Goal: Book appointment/travel/reservation

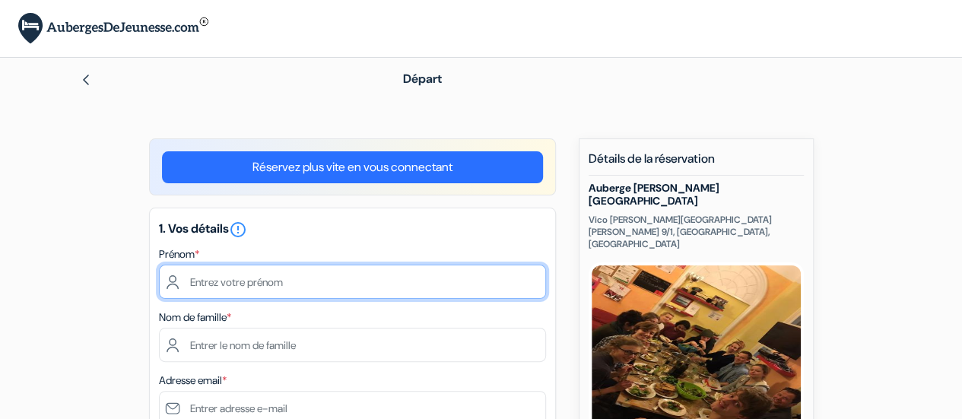
click at [303, 284] on input "text" at bounding box center [352, 282] width 387 height 34
type input "[PERSON_NAME]"
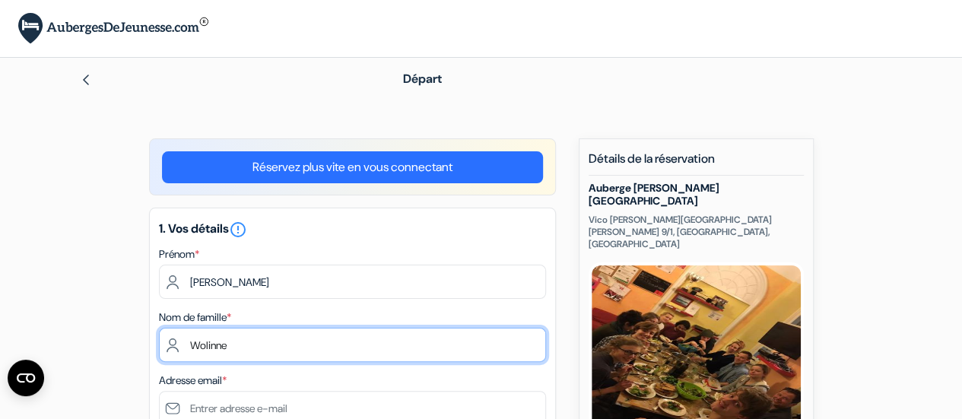
type input "Wolinne"
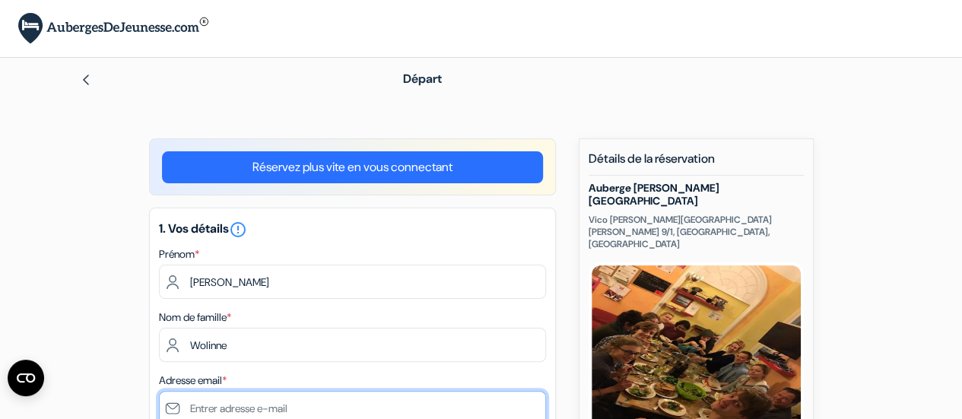
click at [367, 402] on input "text" at bounding box center [352, 408] width 387 height 34
type input "[PERSON_NAME][EMAIL_ADDRESS][DOMAIN_NAME]"
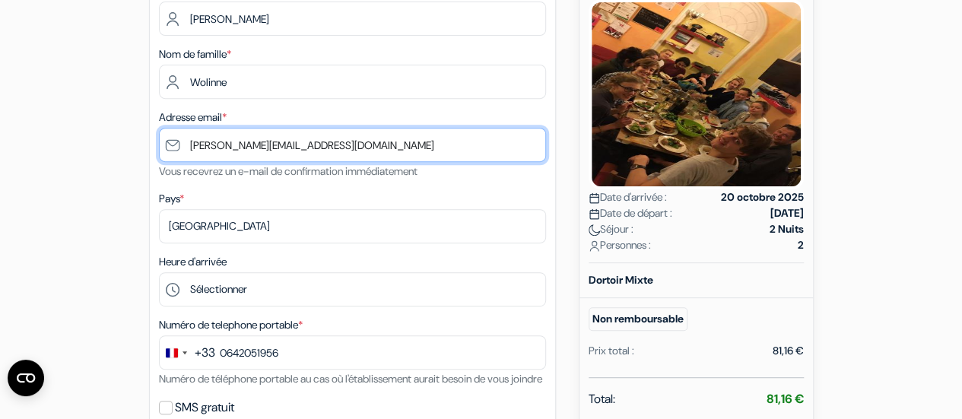
scroll to position [264, 0]
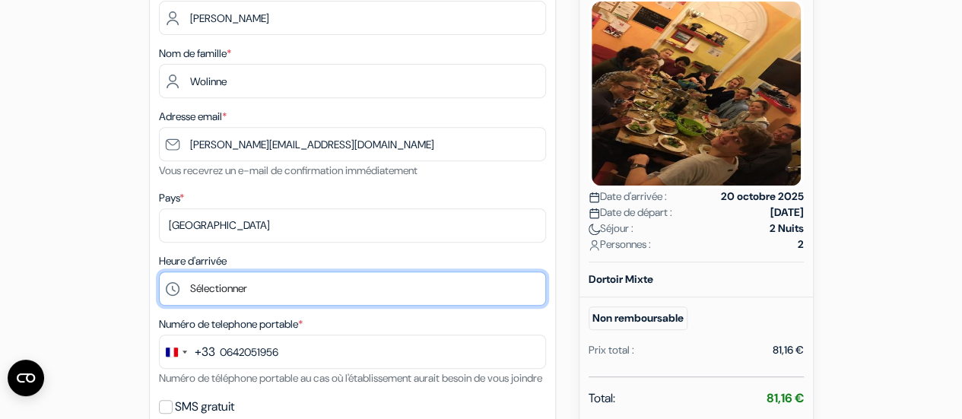
click at [340, 296] on select "Sélectionner 14:00 15:00 16:00 17:00 18:00 19:00 20:00 21:00 22:00 23:00" at bounding box center [352, 288] width 387 height 34
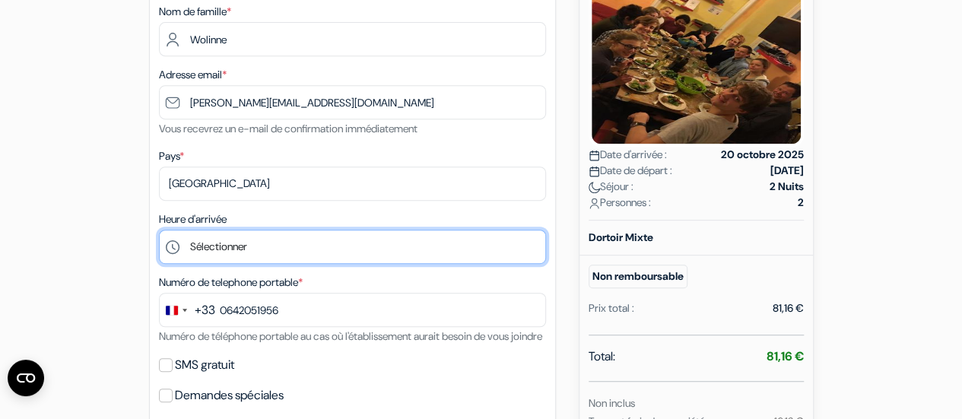
scroll to position [306, 0]
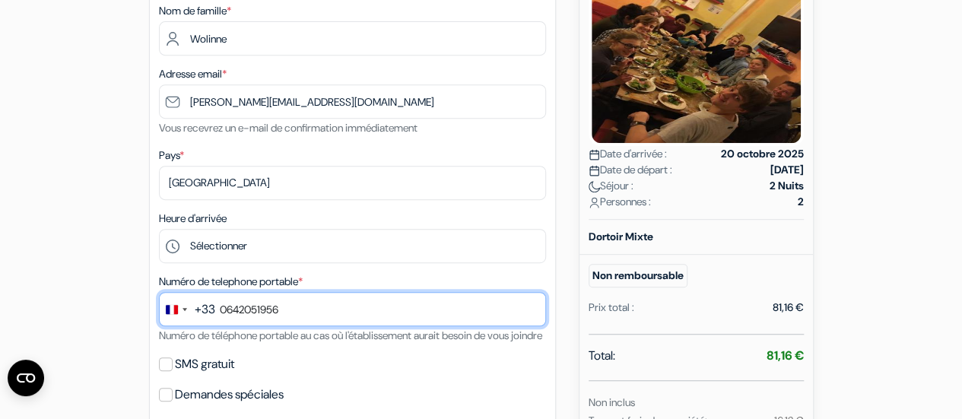
click at [226, 310] on input "0642051956" at bounding box center [352, 309] width 387 height 34
type input "6 42 05 19 56"
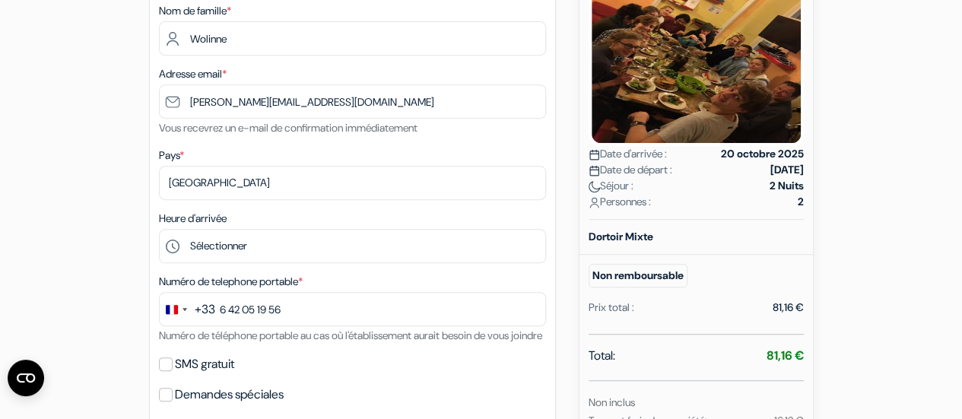
click at [749, 411] on div "16,12 €" at bounding box center [773, 420] width 78 height 18
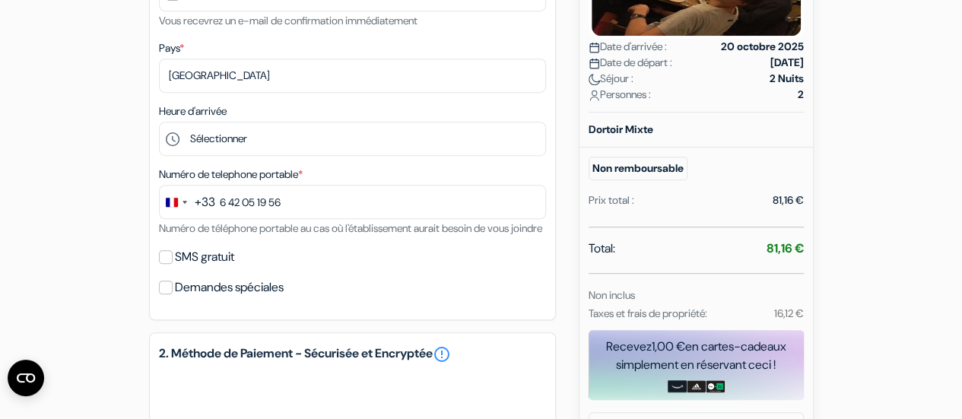
scroll to position [419, 0]
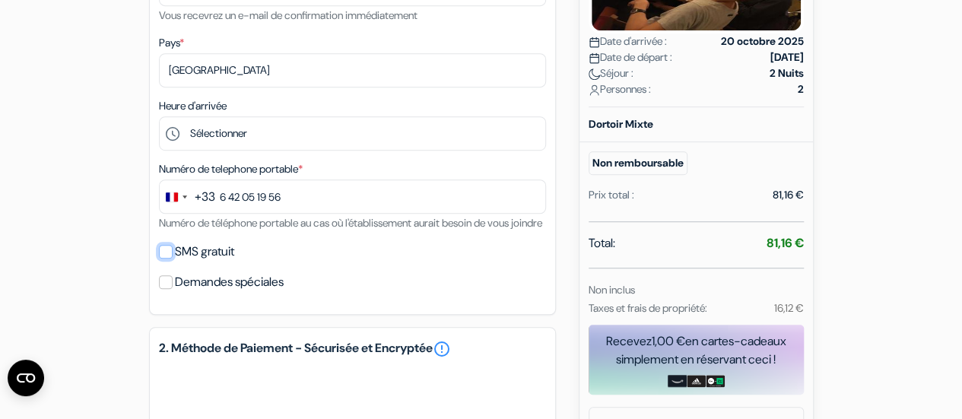
click at [162, 258] on input "SMS gratuit" at bounding box center [166, 252] width 14 height 14
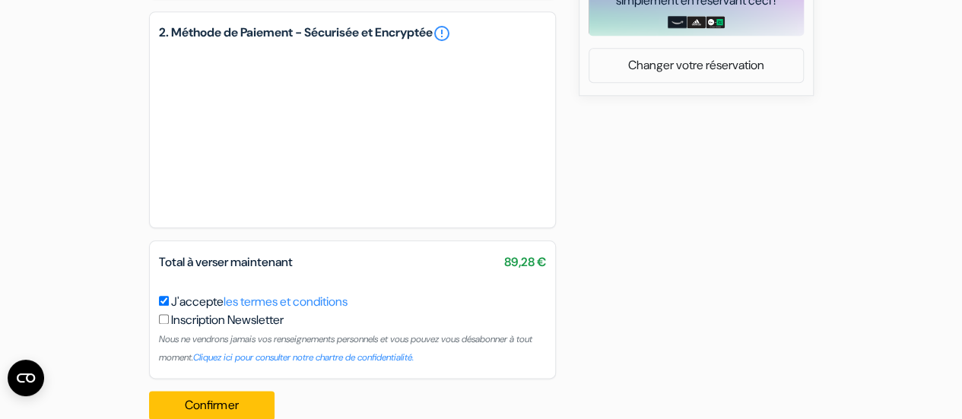
scroll to position [824, 0]
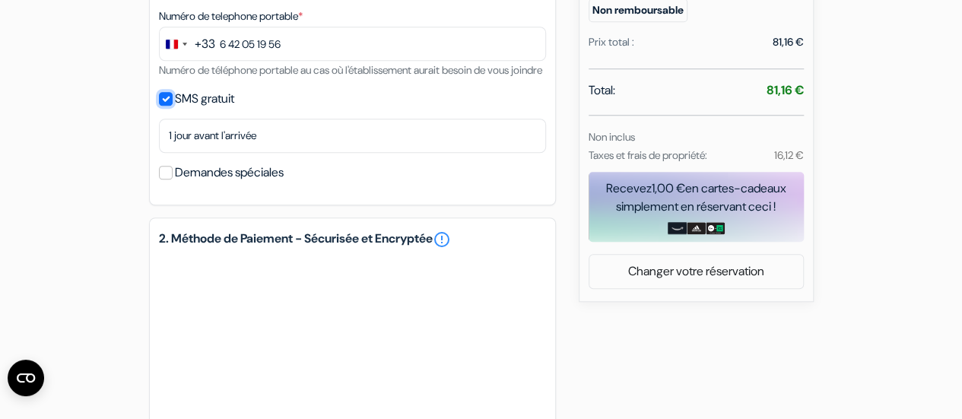
click at [163, 106] on input "SMS gratuit" at bounding box center [166, 99] width 14 height 14
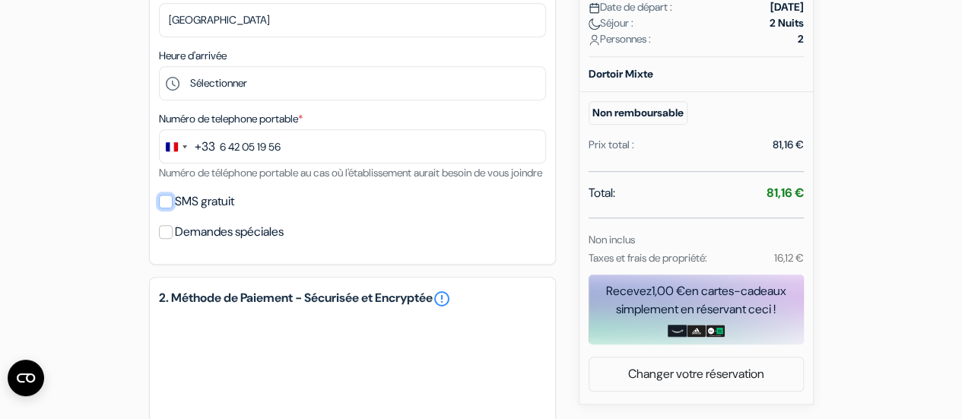
scroll to position [468, 0]
click at [161, 209] on input "SMS gratuit" at bounding box center [166, 202] width 14 height 14
checkbox input "true"
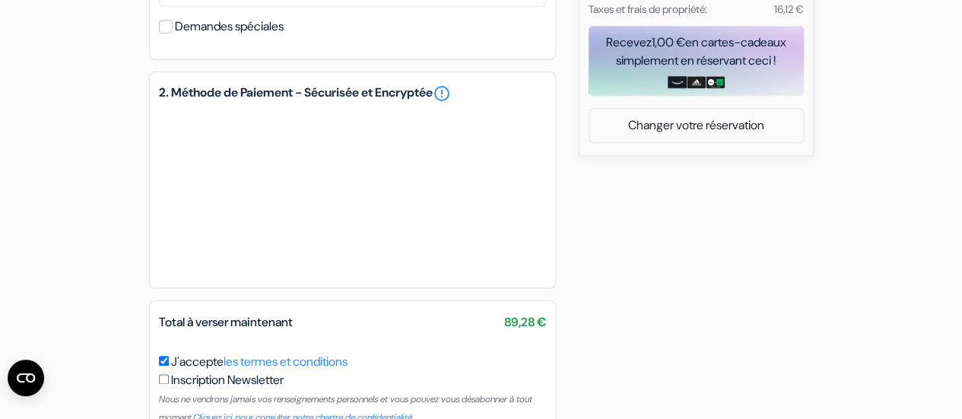
scroll to position [824, 0]
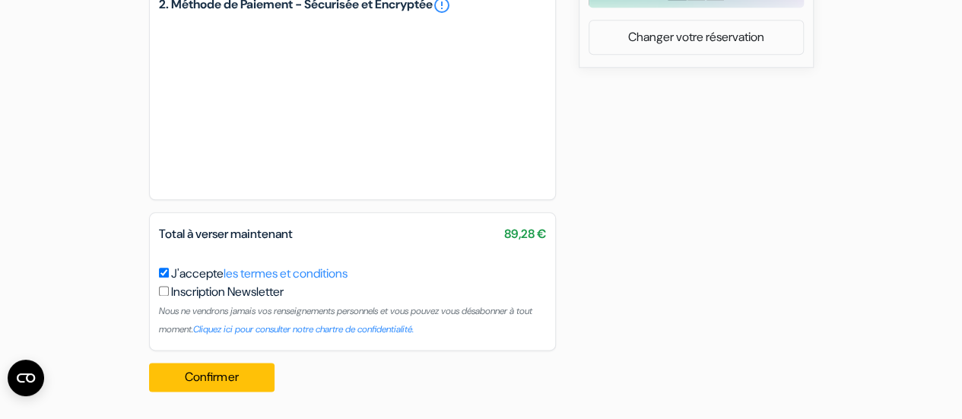
drag, startPoint x: 510, startPoint y: 236, endPoint x: 578, endPoint y: 230, distance: 68.0
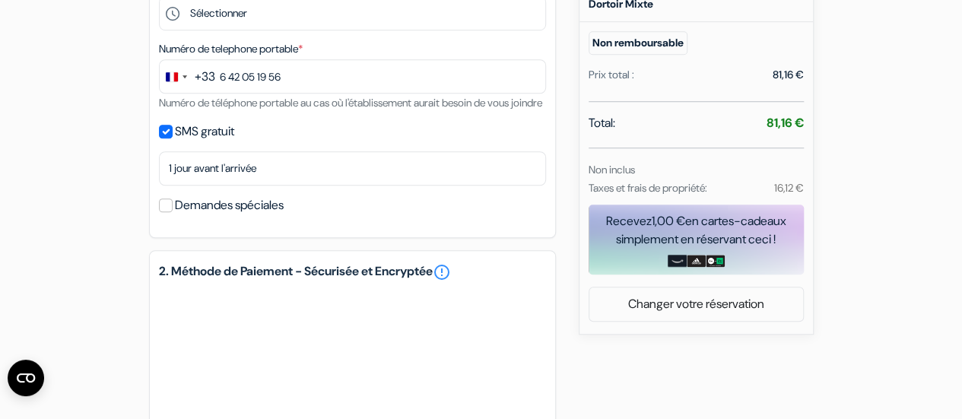
scroll to position [538, 0]
